Goal: Task Accomplishment & Management: Manage account settings

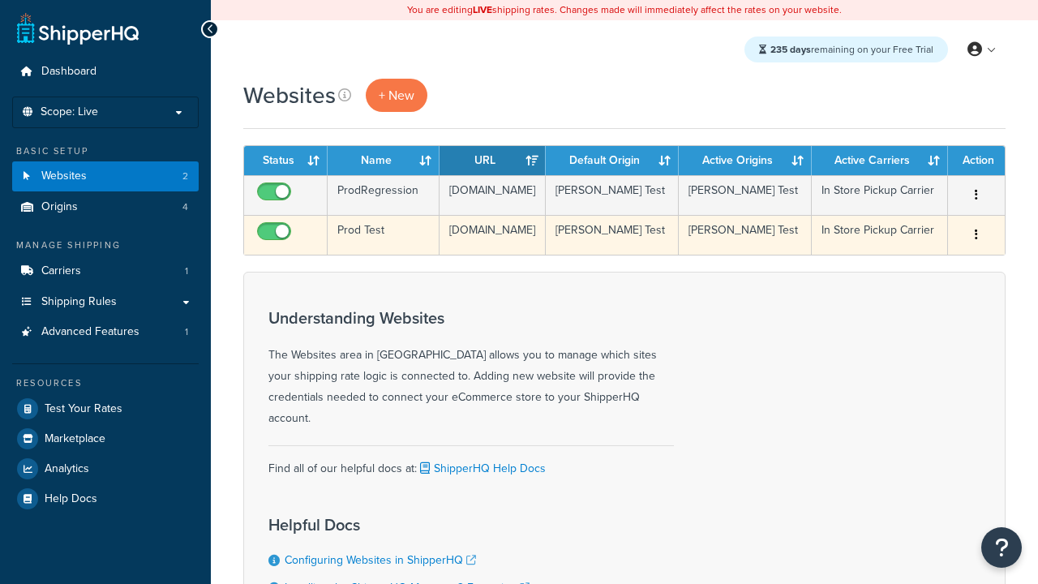
click at [276, 242] on input "checkbox" at bounding box center [276, 235] width 45 height 20
checkbox input "false"
click at [276, 242] on input "checkbox" at bounding box center [276, 235] width 45 height 20
checkbox input "true"
